Goal: Information Seeking & Learning: Understand process/instructions

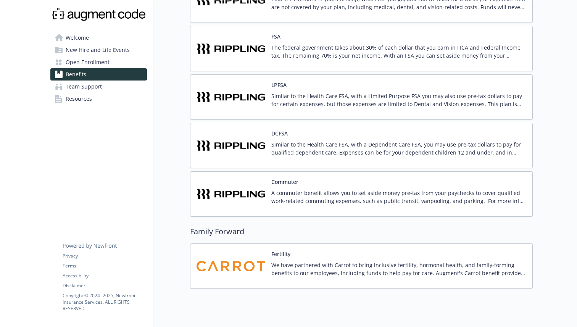
scroll to position [616, 0]
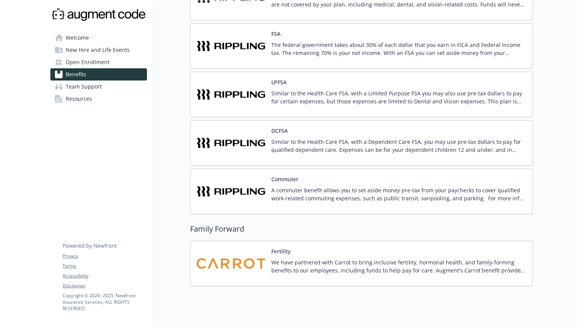
click at [373, 262] on p "We have partnered with Carrot to bring inclusive fertility, hormonal health, an…" at bounding box center [398, 266] width 255 height 16
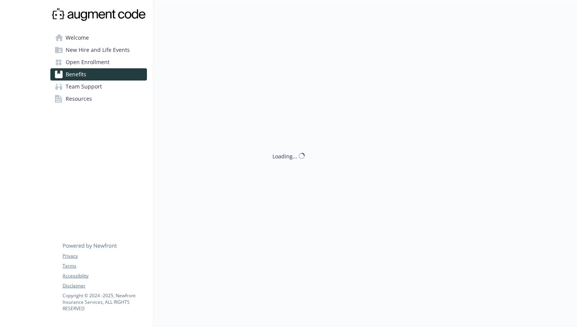
scroll to position [616, 0]
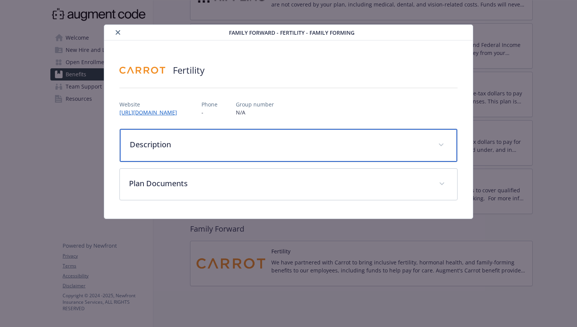
click at [336, 148] on p "Description" at bounding box center [279, 144] width 299 height 11
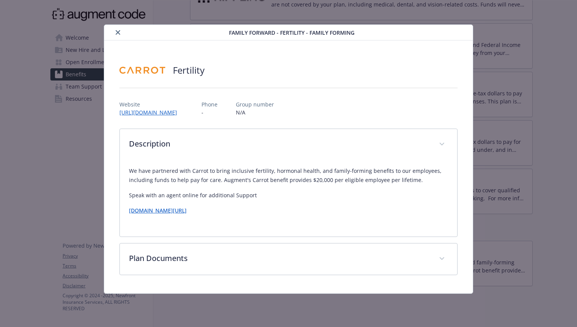
click at [187, 214] on link "[DOMAIN_NAME][URL]" at bounding box center [158, 210] width 58 height 7
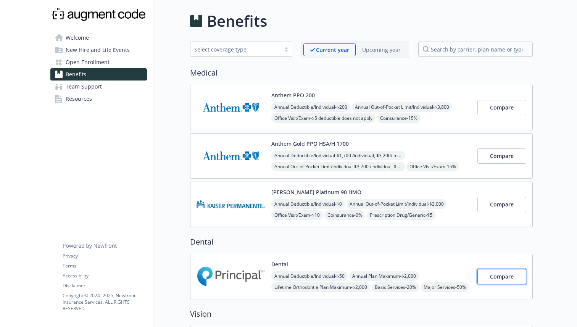
click at [507, 279] on span "Compare" at bounding box center [502, 276] width 24 height 7
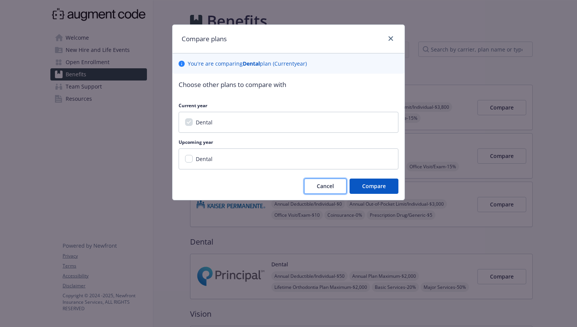
click at [331, 180] on button "Cancel" at bounding box center [325, 186] width 42 height 15
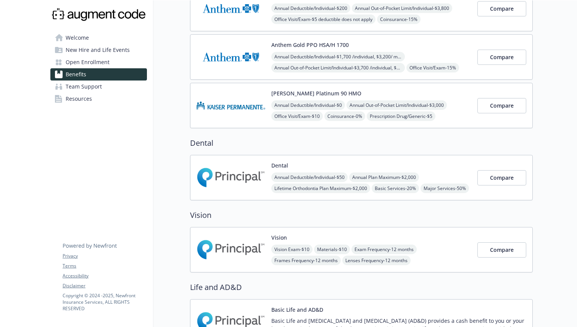
scroll to position [121, 0]
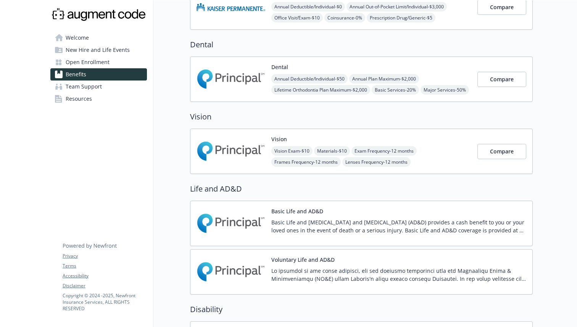
click at [490, 231] on p "Basic Life and [MEDICAL_DATA] and [MEDICAL_DATA] (AD&D) provides a cash benefit…" at bounding box center [398, 226] width 255 height 16
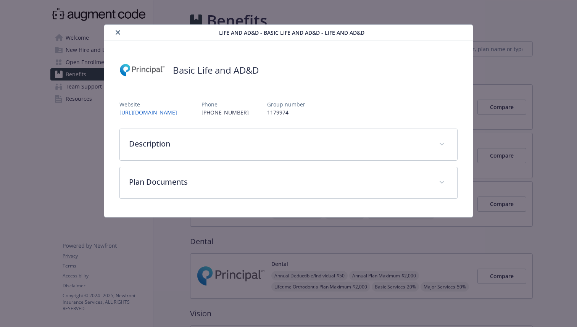
scroll to position [197, 0]
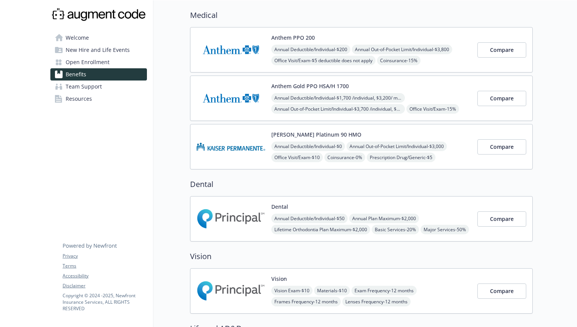
scroll to position [5, 0]
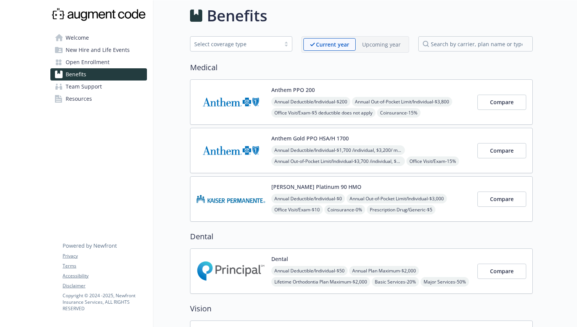
click at [112, 65] on link "Open Enrollment" at bounding box center [98, 62] width 97 height 12
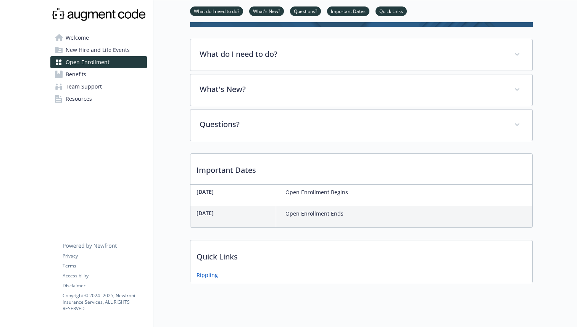
scroll to position [86, 0]
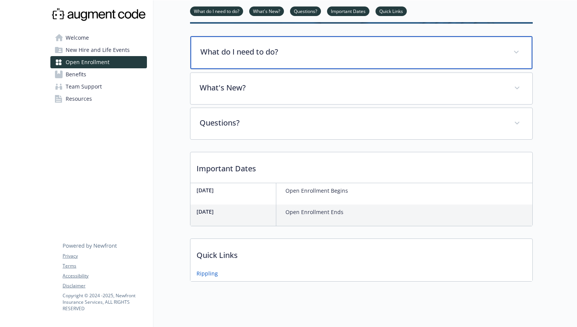
click at [347, 56] on p "What do I need to do?" at bounding box center [352, 51] width 304 height 11
